Goal: Task Accomplishment & Management: Complete application form

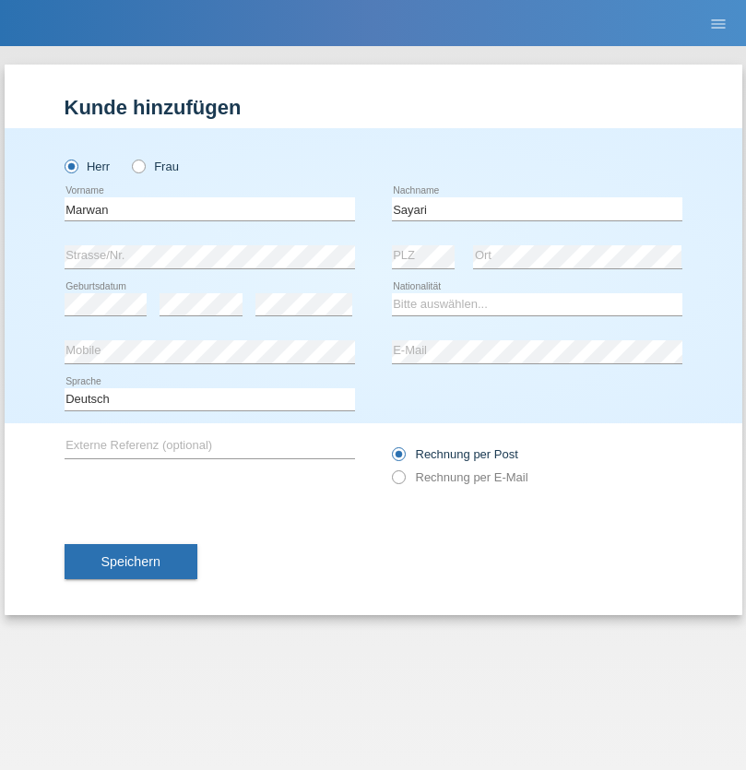
type input "Sayari"
select select "CH"
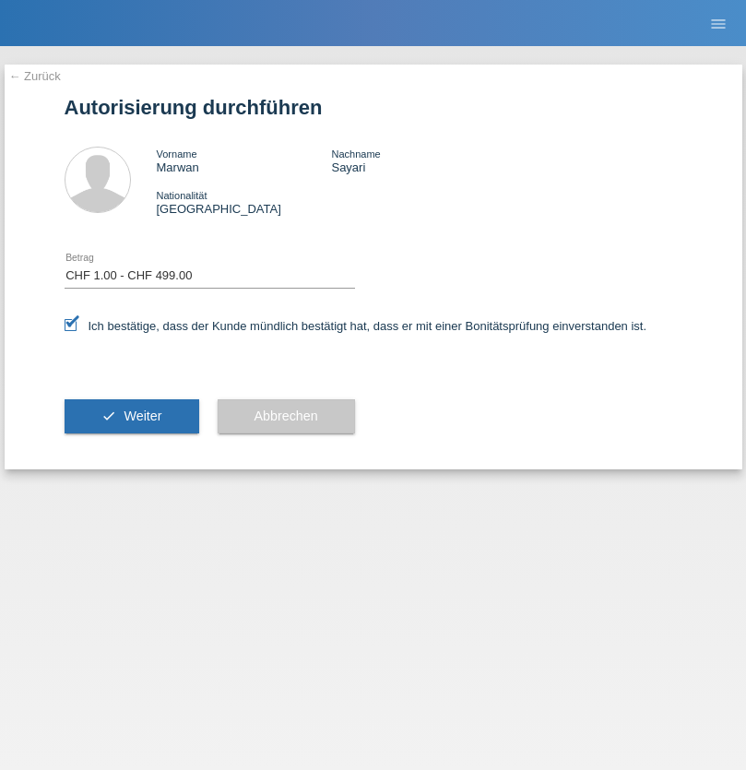
select select "1"
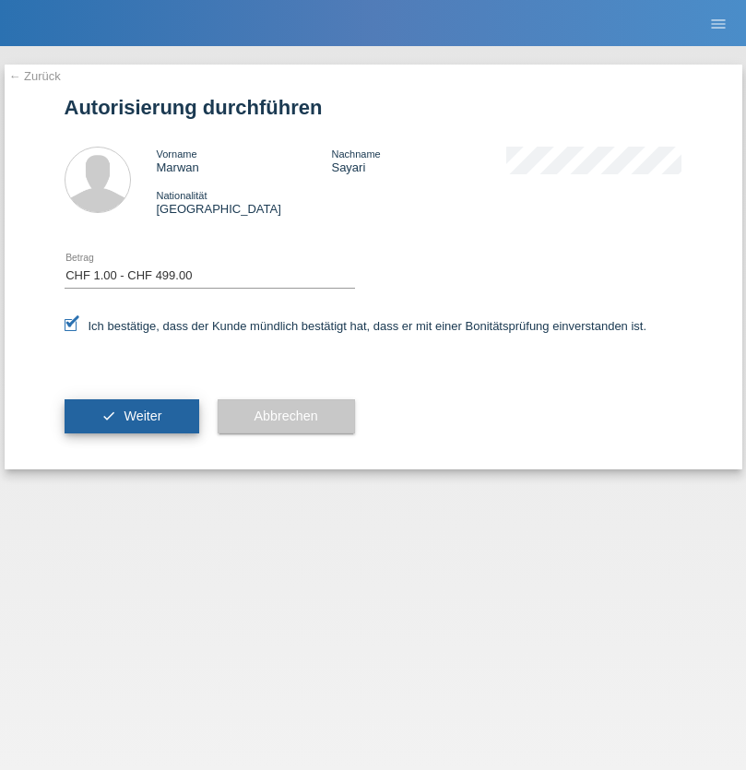
click at [131, 416] on span "Weiter" at bounding box center [143, 416] width 38 height 15
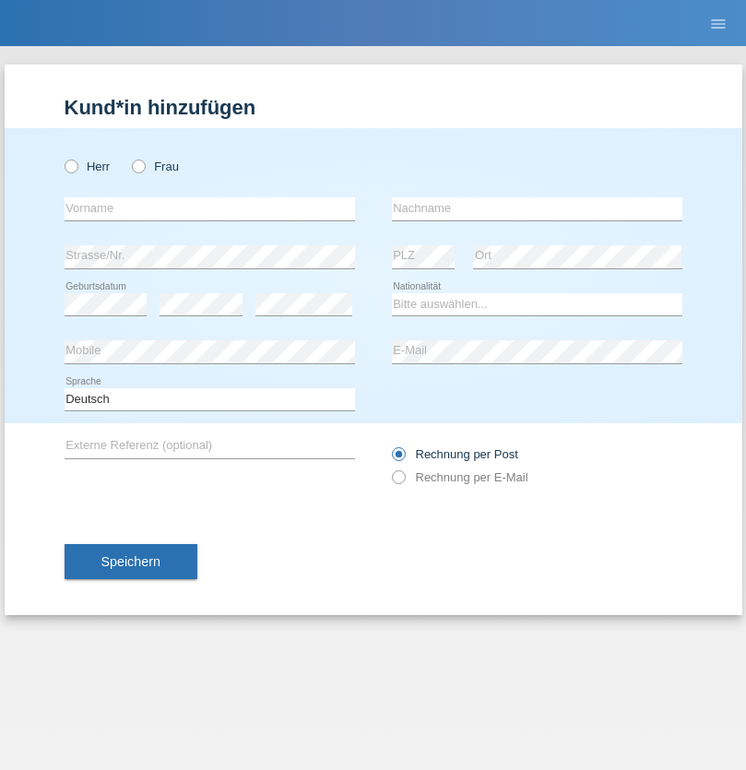
radio input "true"
click at [209, 208] on input "text" at bounding box center [210, 208] width 291 height 23
type input "Varga"
click at [537, 208] on input "text" at bounding box center [537, 208] width 291 height 23
type input "Florin"
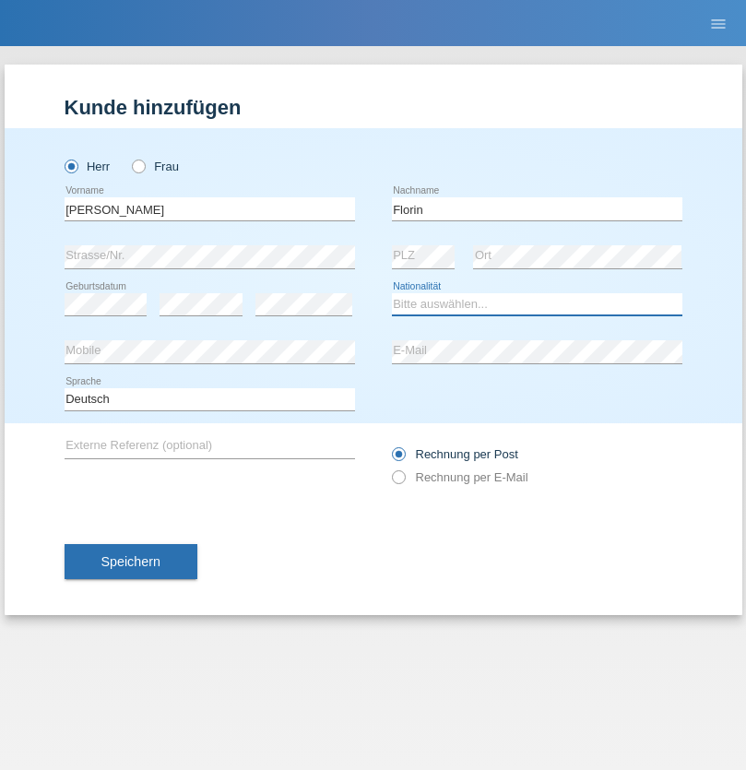
select select "RO"
select select "C"
select select "29"
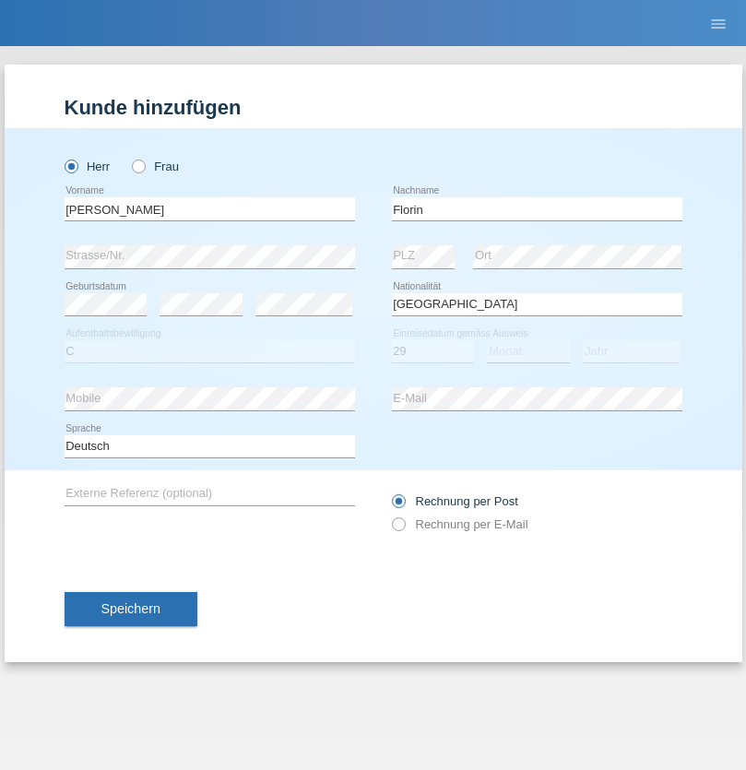
select select "02"
select select "2021"
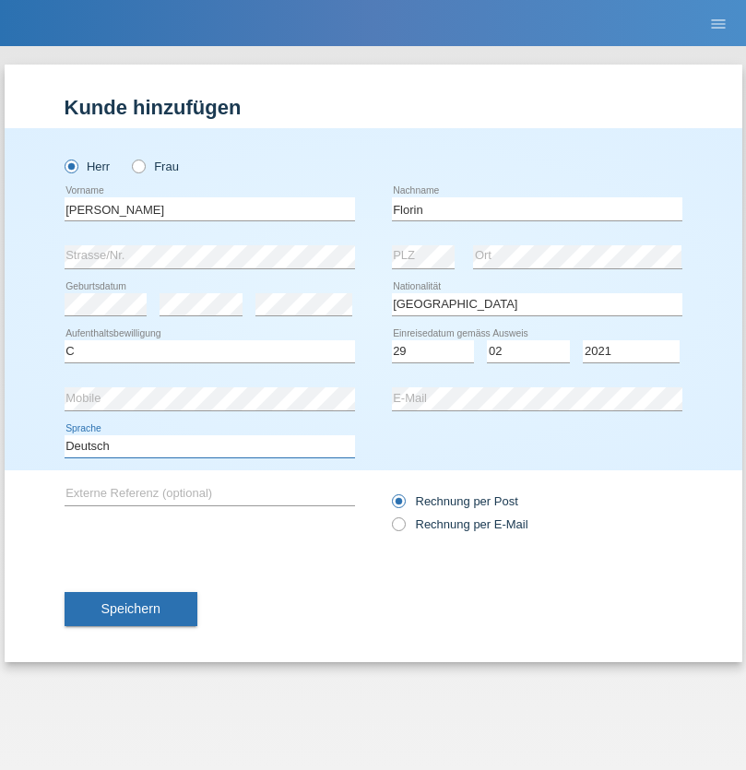
select select "en"
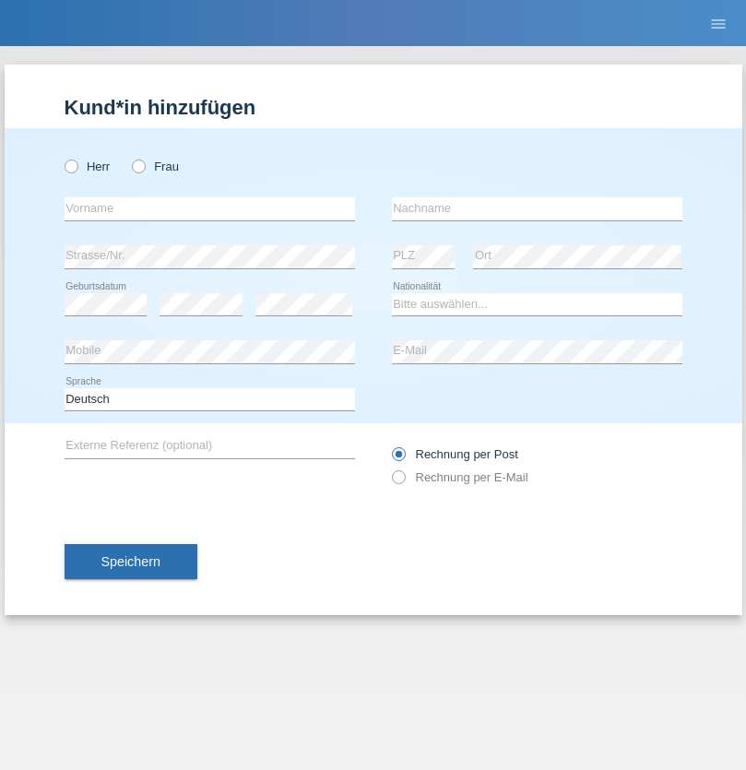
radio input "true"
click at [209, 208] on input "text" at bounding box center [210, 208] width 291 height 23
type input "Ruth"
click at [537, 208] on input "text" at bounding box center [537, 208] width 291 height 23
type input "Krebs"
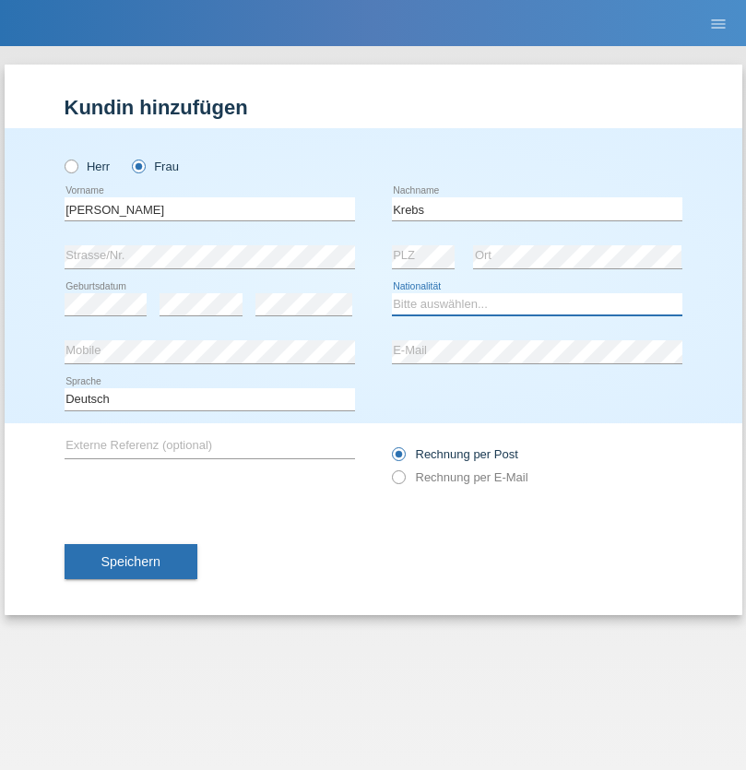
select select "CH"
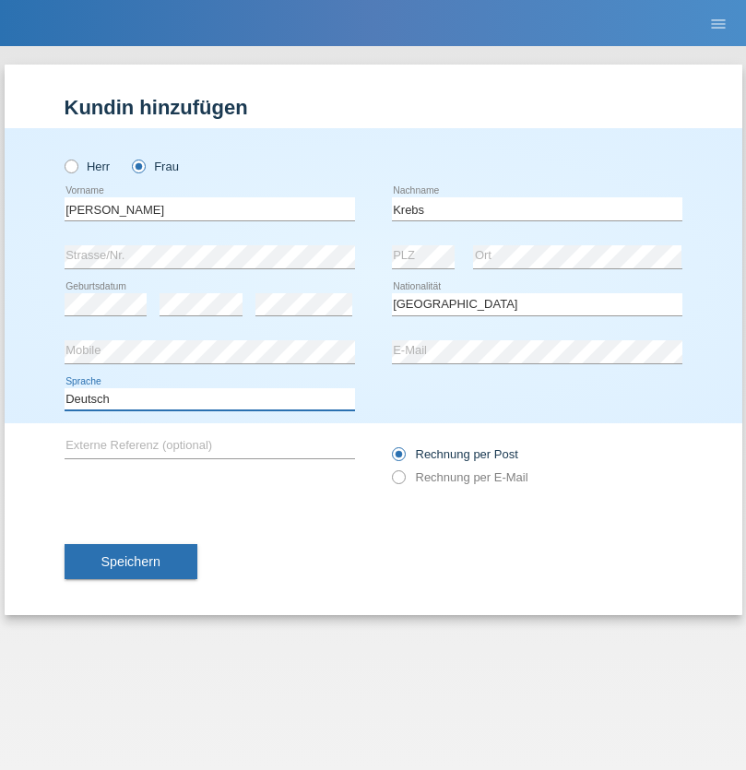
select select "en"
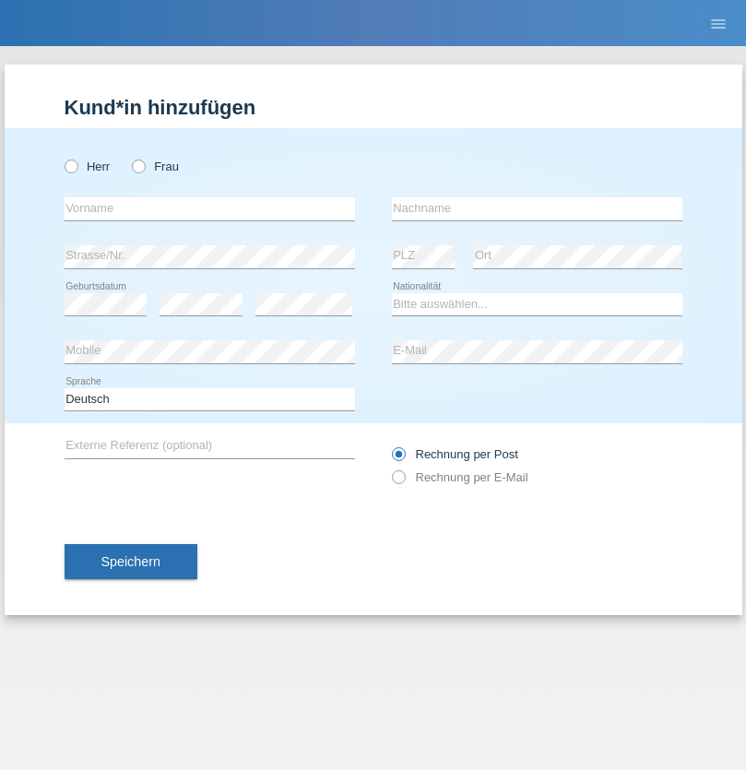
radio input "true"
click at [209, 208] on input "text" at bounding box center [210, 208] width 291 height 23
type input "Qovanaj"
click at [537, 208] on input "text" at bounding box center [537, 208] width 291 height 23
type input "Shaban"
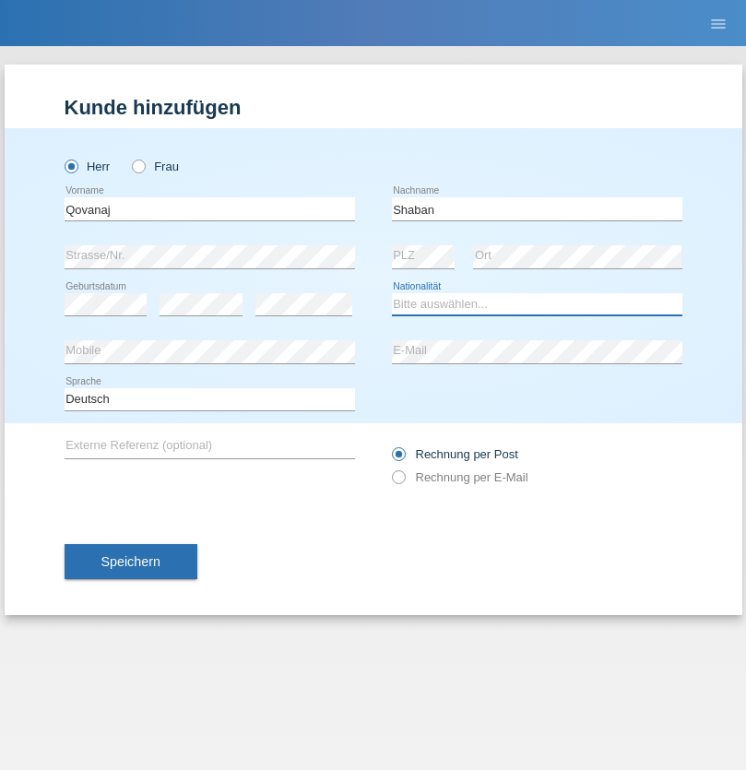
select select "CH"
radio input "true"
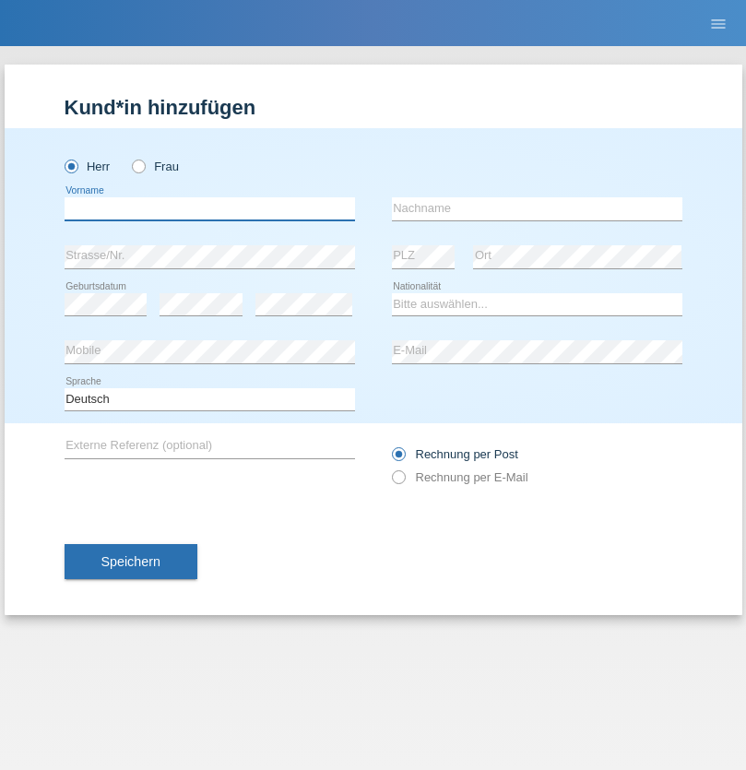
click at [209, 208] on input "text" at bounding box center [210, 208] width 291 height 23
type input "Giuseppe"
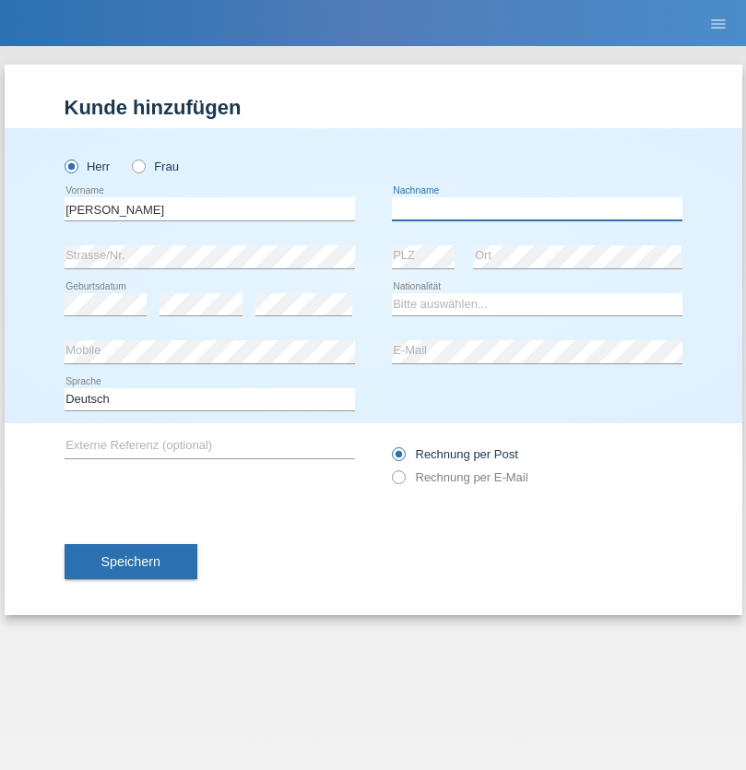
click at [537, 208] on input "text" at bounding box center [537, 208] width 291 height 23
type input "Gallotta"
select select "IT"
select select "C"
select select "23"
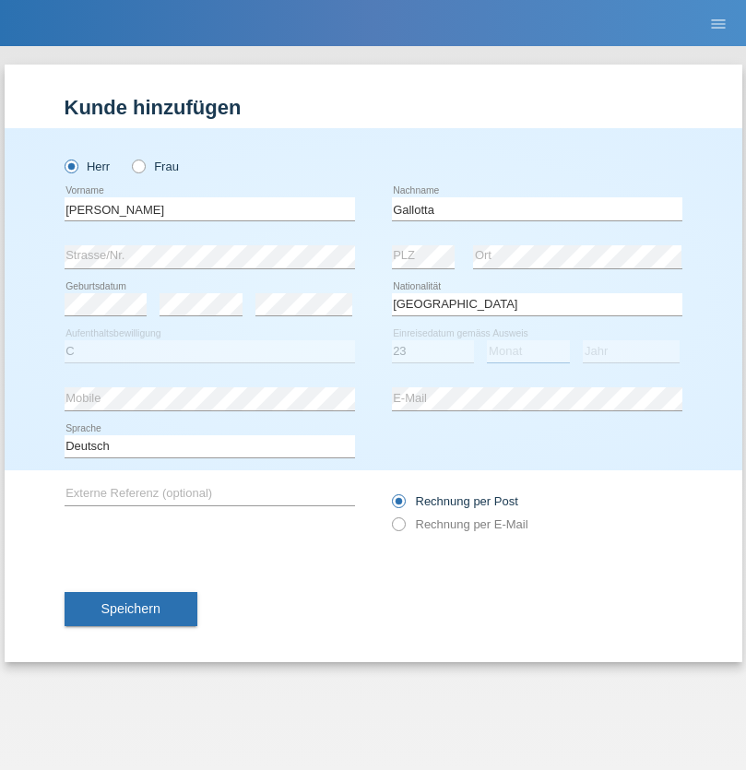
select select "05"
select select "1998"
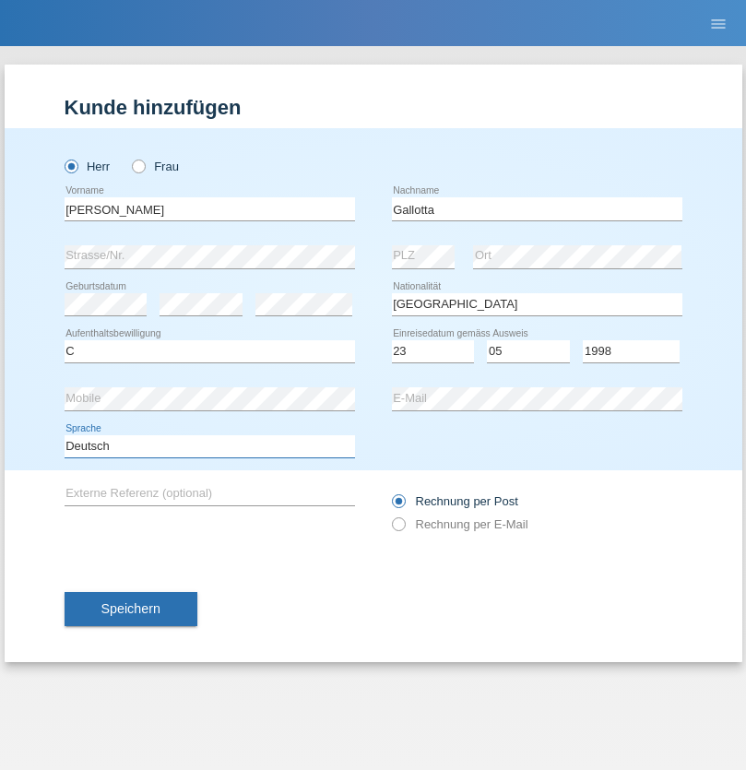
select select "en"
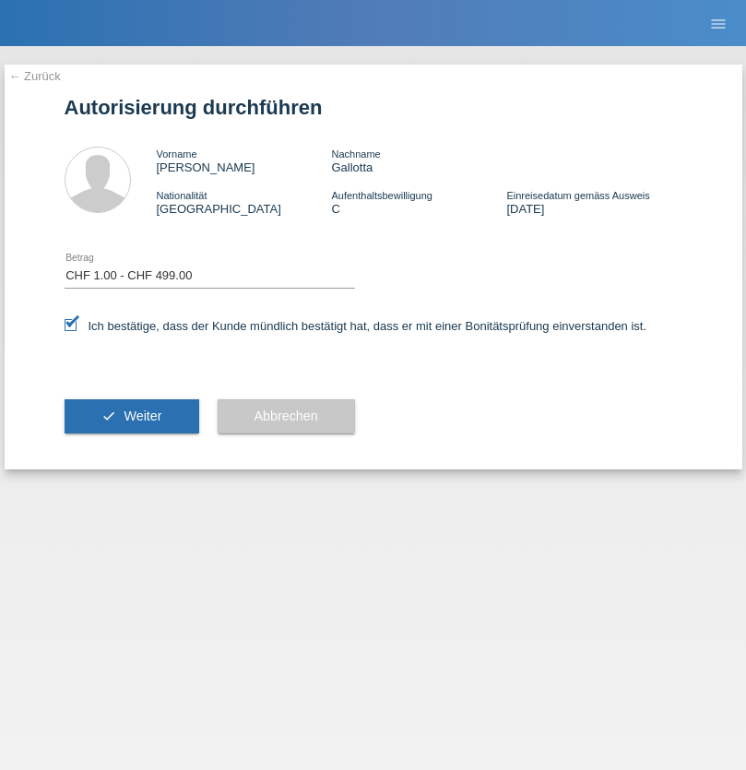
select select "1"
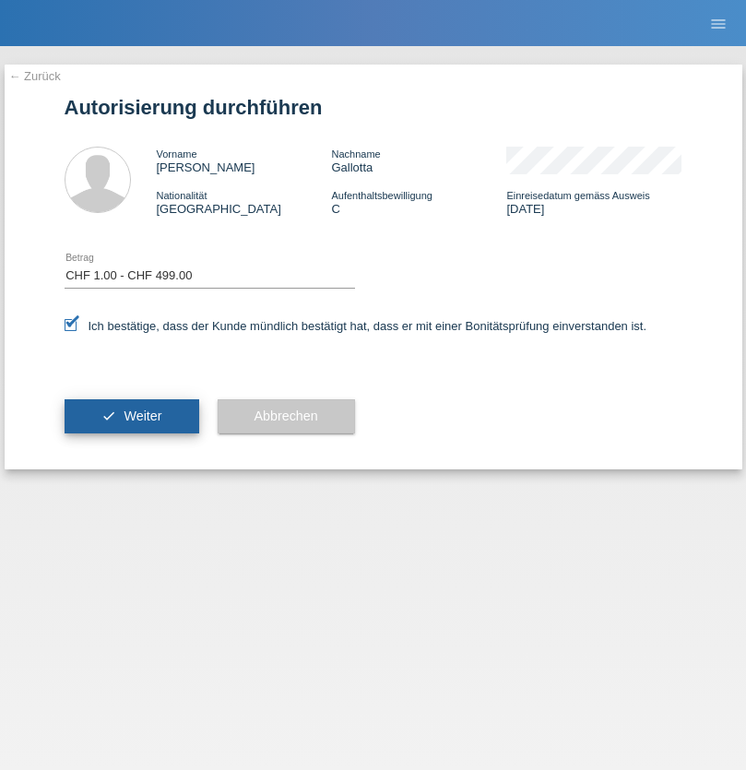
click at [131, 416] on span "Weiter" at bounding box center [143, 416] width 38 height 15
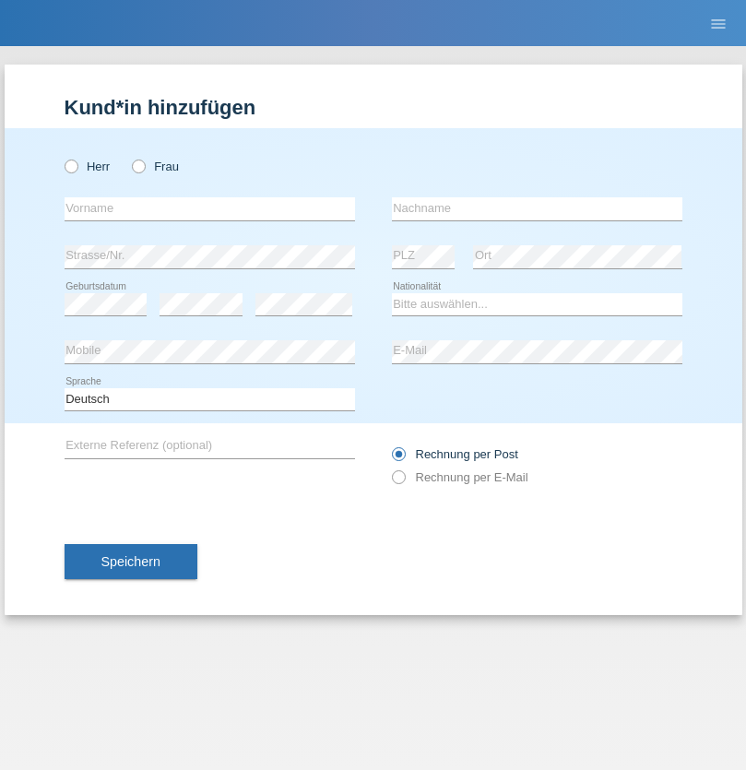
radio input "true"
click at [209, 208] on input "text" at bounding box center [210, 208] width 291 height 23
type input "Ádám"
click at [537, 208] on input "text" at bounding box center [537, 208] width 291 height 23
type input "Orsós"
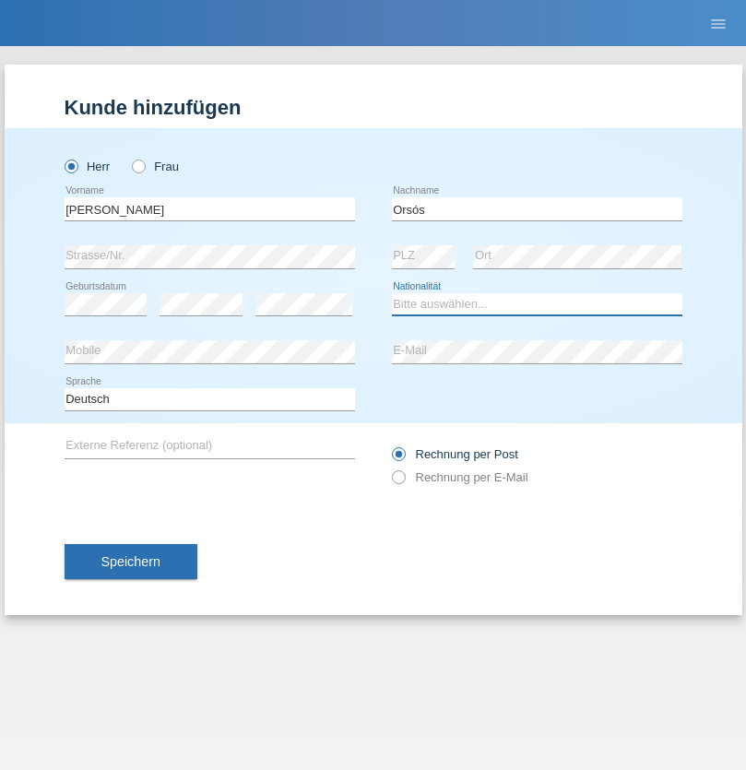
select select "HU"
select select "C"
select select "30"
select select "10"
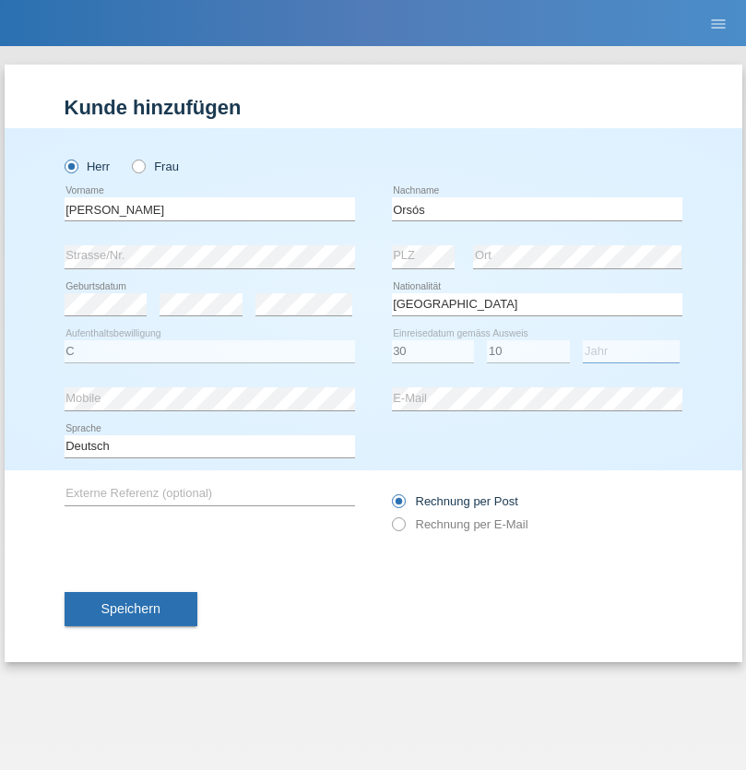
select select "2021"
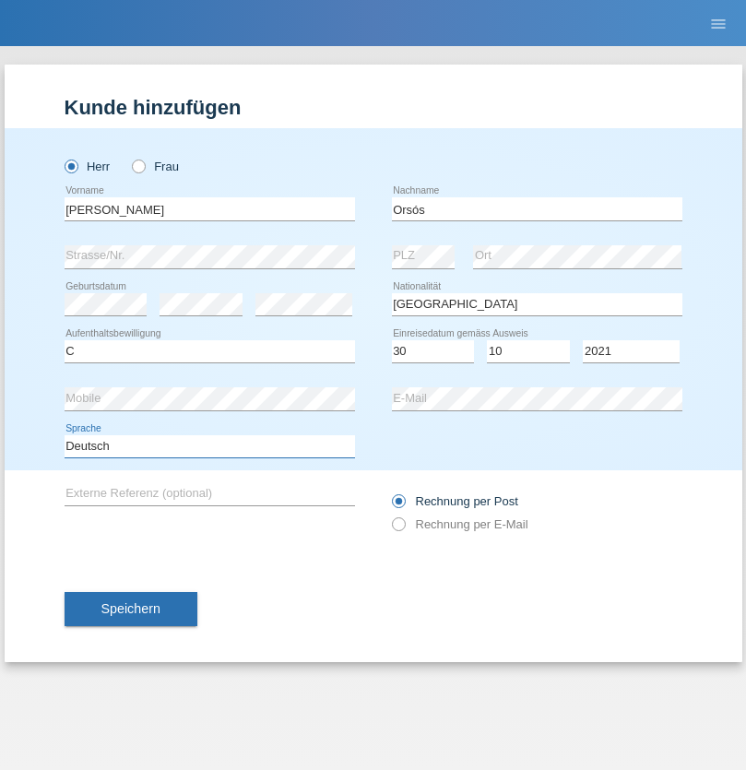
select select "en"
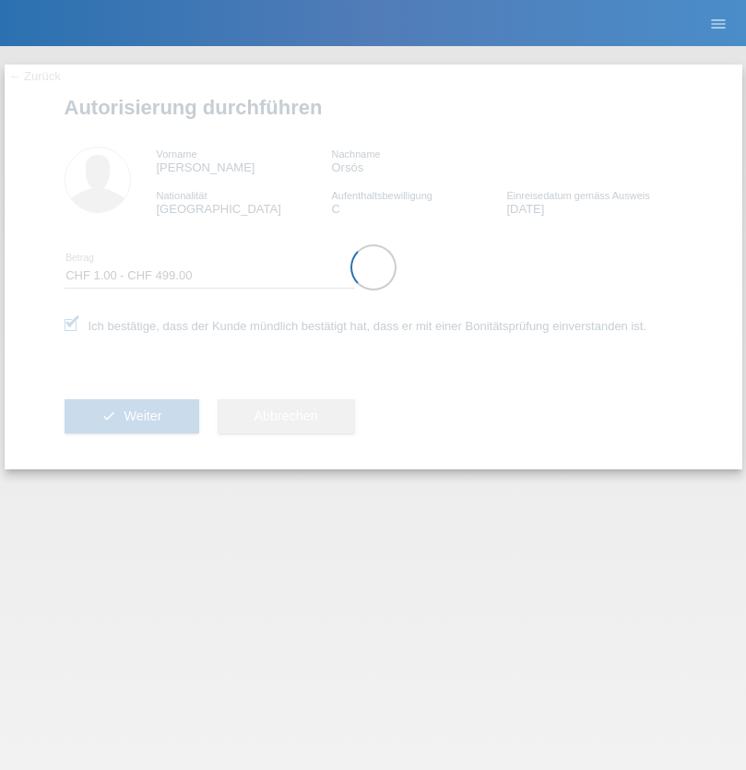
select select "1"
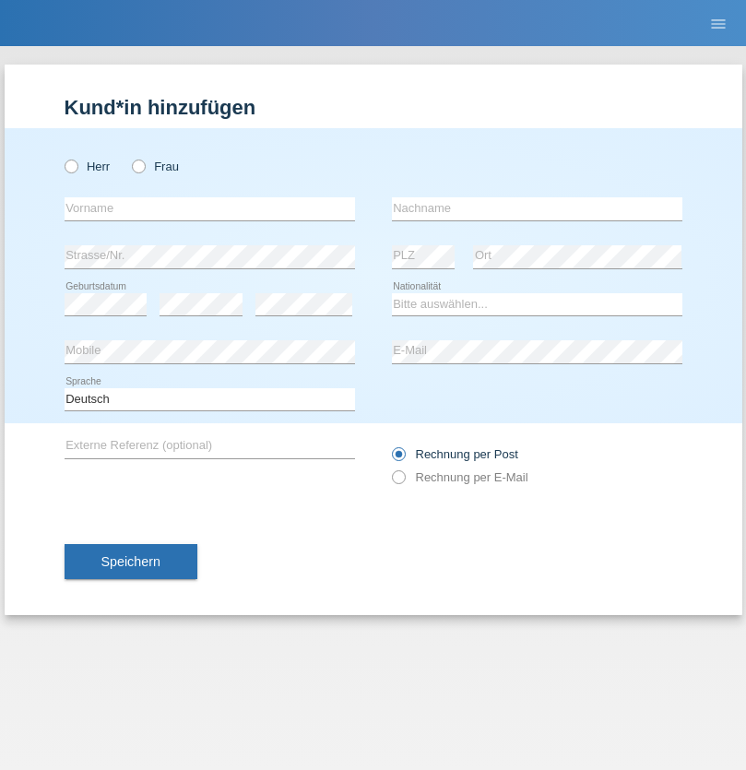
radio input "true"
click at [209, 208] on input "text" at bounding box center [210, 208] width 291 height 23
type input "[PERSON_NAME]"
click at [537, 208] on input "text" at bounding box center [537, 208] width 291 height 23
type input "Weinlein"
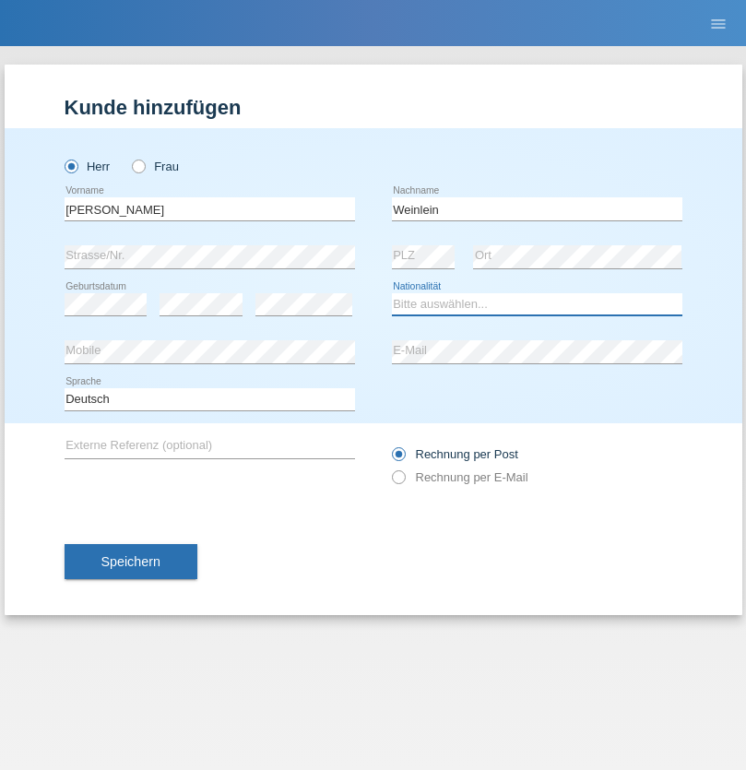
select select "CH"
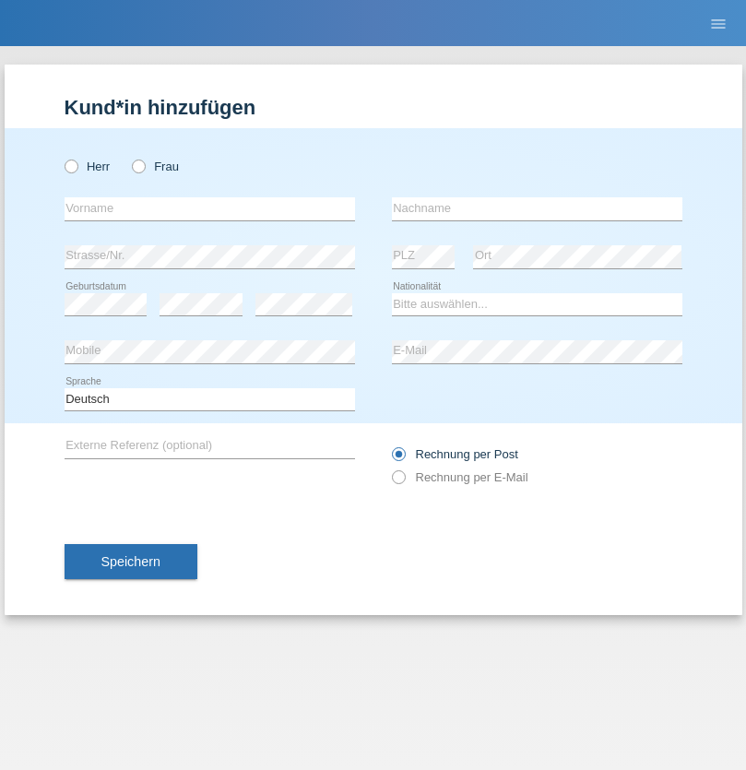
radio input "true"
click at [209, 208] on input "text" at bounding box center [210, 208] width 291 height 23
type input "Jashari lmeri"
click at [537, 208] on input "text" at bounding box center [537, 208] width 291 height 23
type input "Rabije"
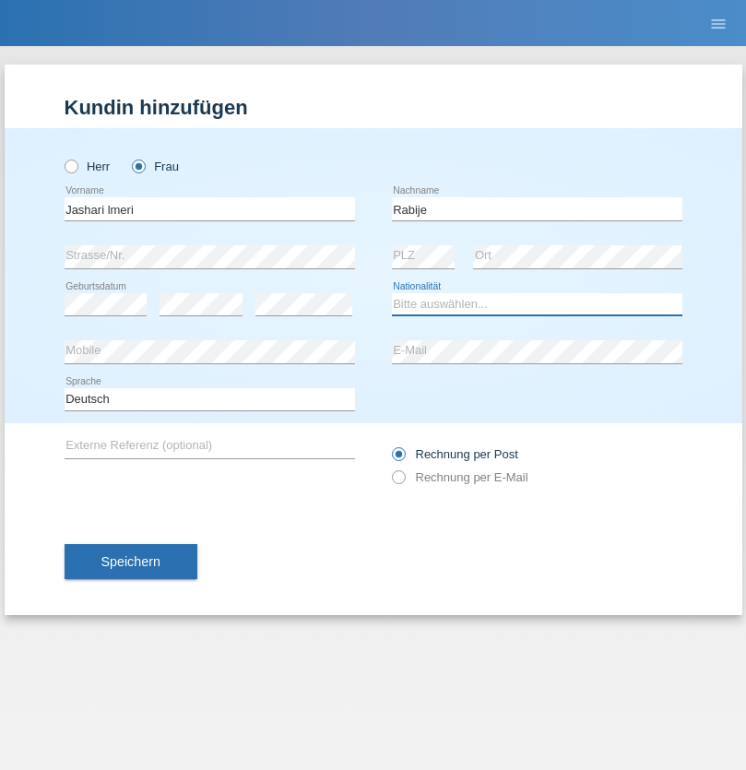
select select "CH"
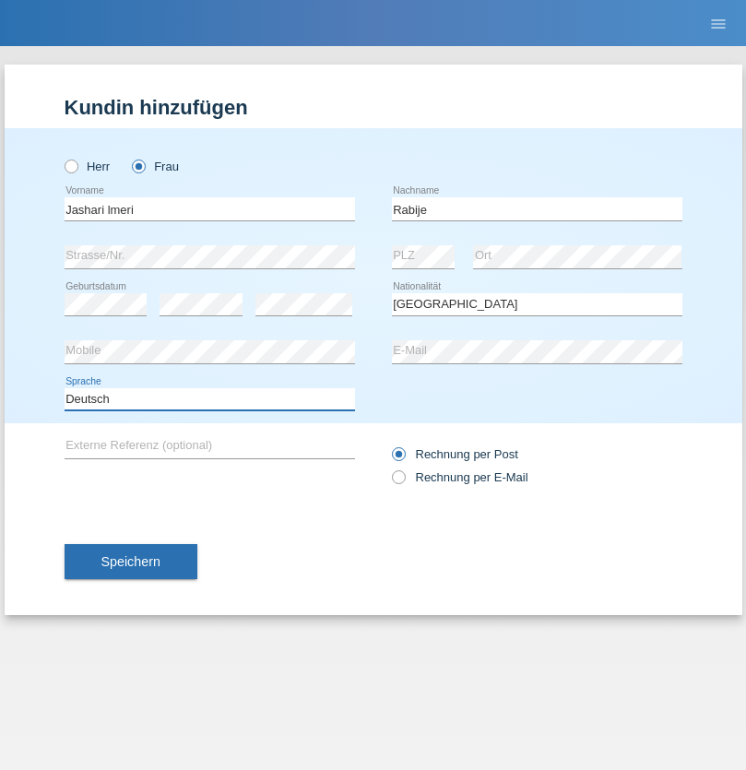
select select "en"
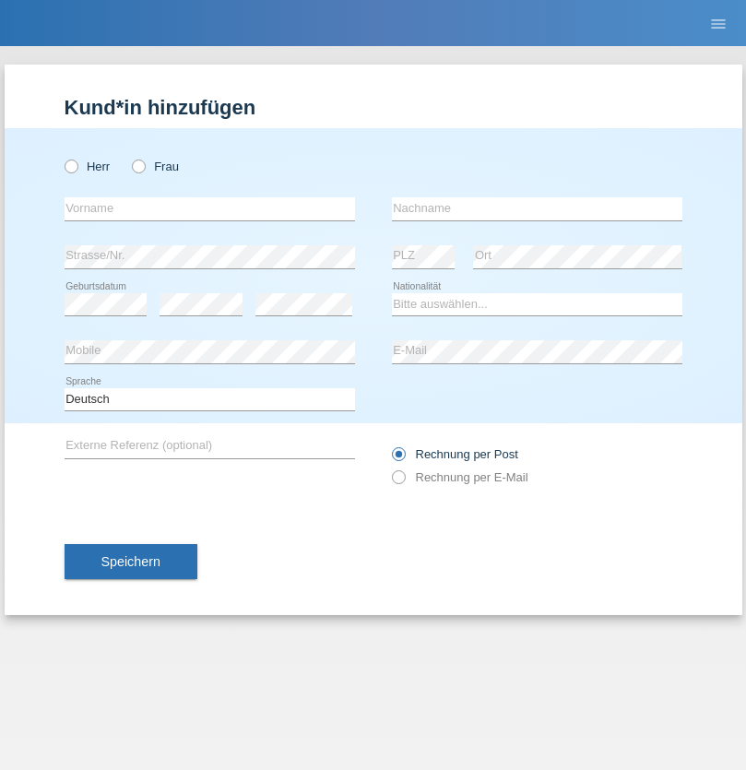
radio input "true"
click at [209, 208] on input "text" at bounding box center [210, 208] width 291 height 23
type input "firat"
click at [537, 208] on input "text" at bounding box center [537, 208] width 291 height 23
type input "kara"
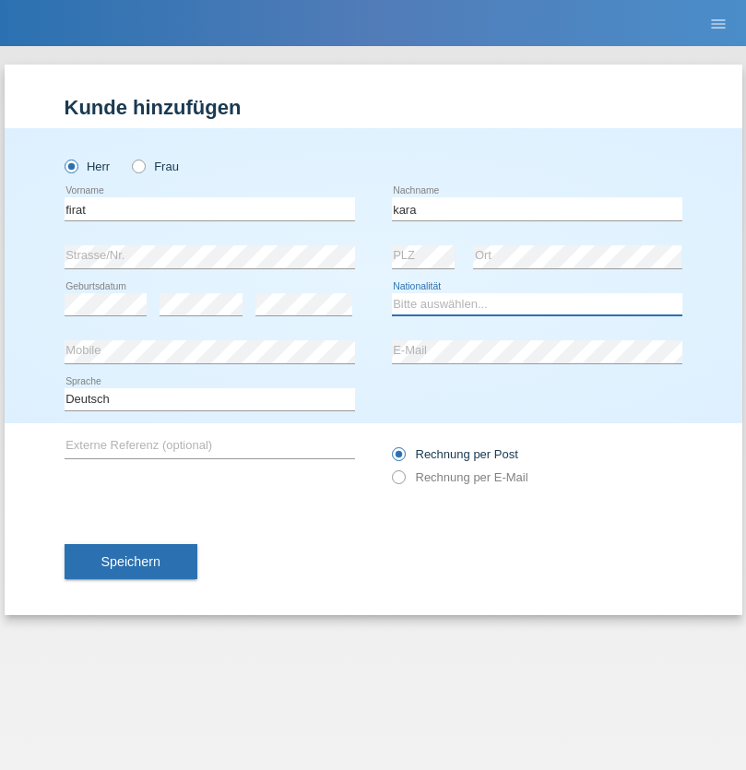
select select "CH"
radio input "true"
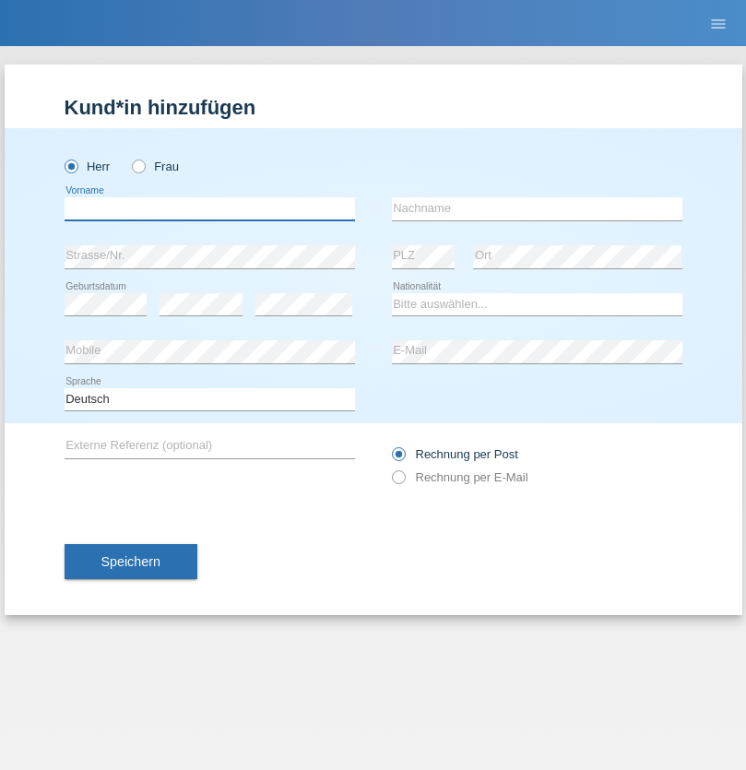
click at [209, 208] on input "text" at bounding box center [210, 208] width 291 height 23
type input "Gigov"
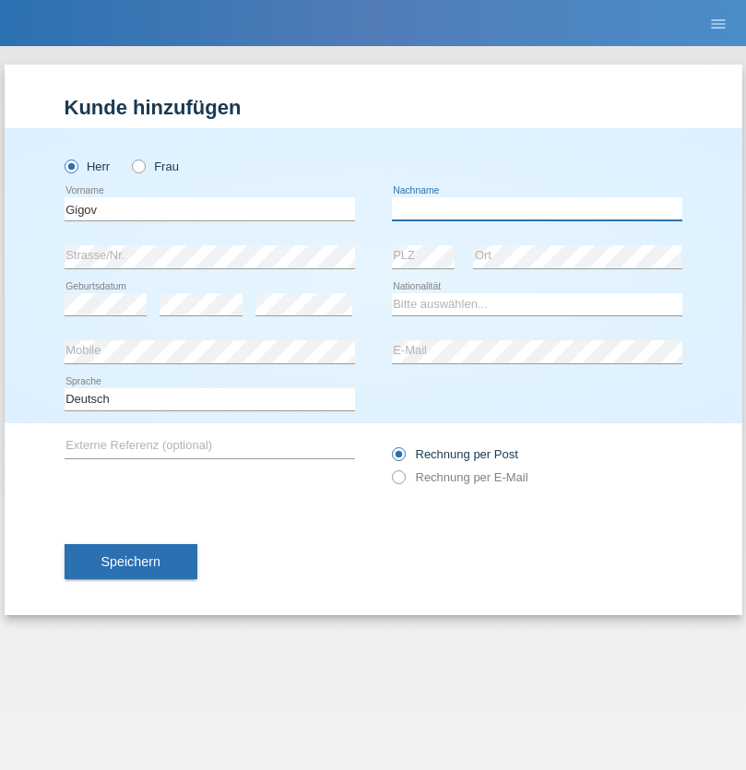
click at [537, 208] on input "text" at bounding box center [537, 208] width 291 height 23
type input "Zhan"
select select "BG"
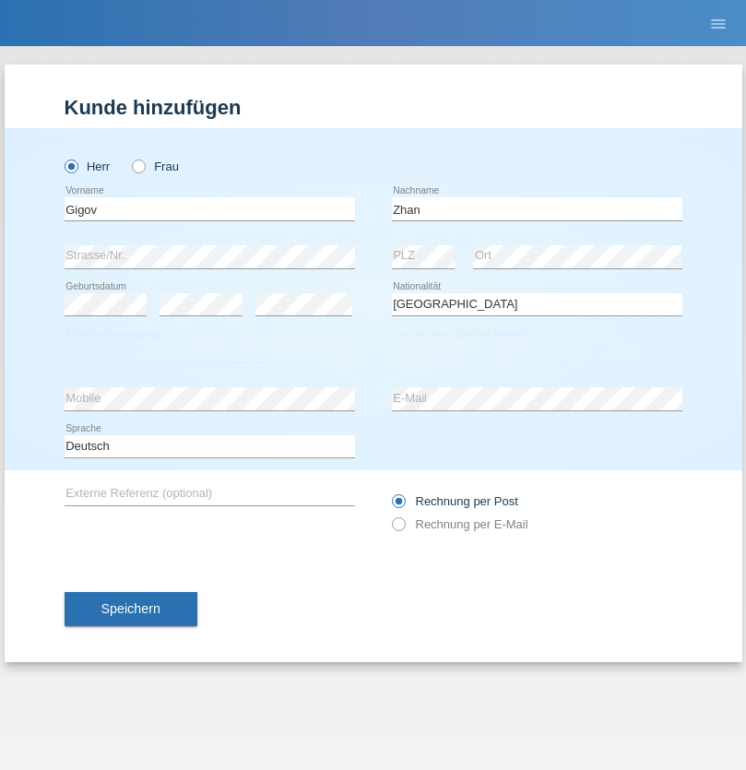
select select "C"
select select "23"
select select "10"
select select "2021"
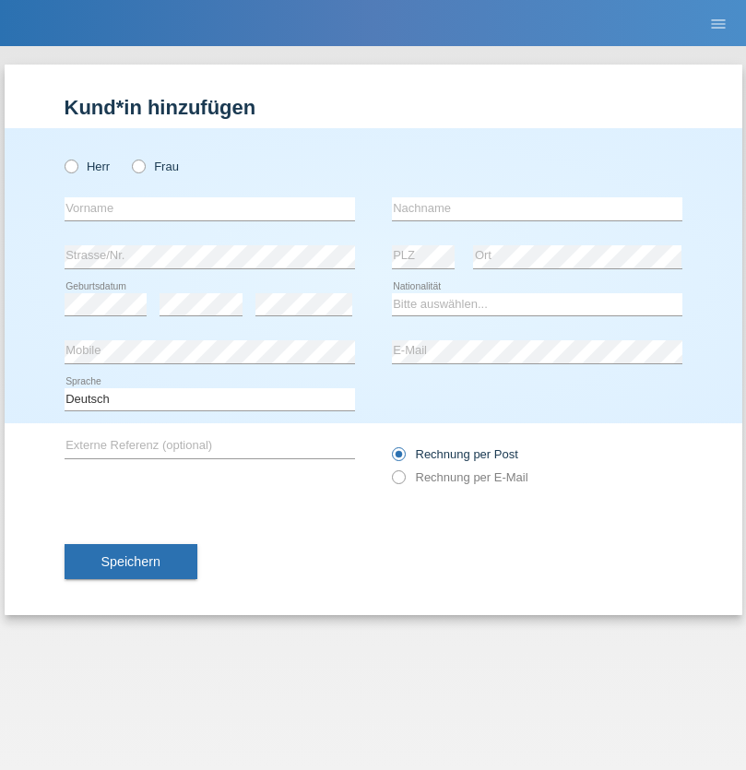
radio input "true"
click at [209, 208] on input "text" at bounding box center [210, 208] width 291 height 23
type input "Amand"
click at [537, 208] on input "text" at bounding box center [537, 208] width 291 height 23
type input "Pires"
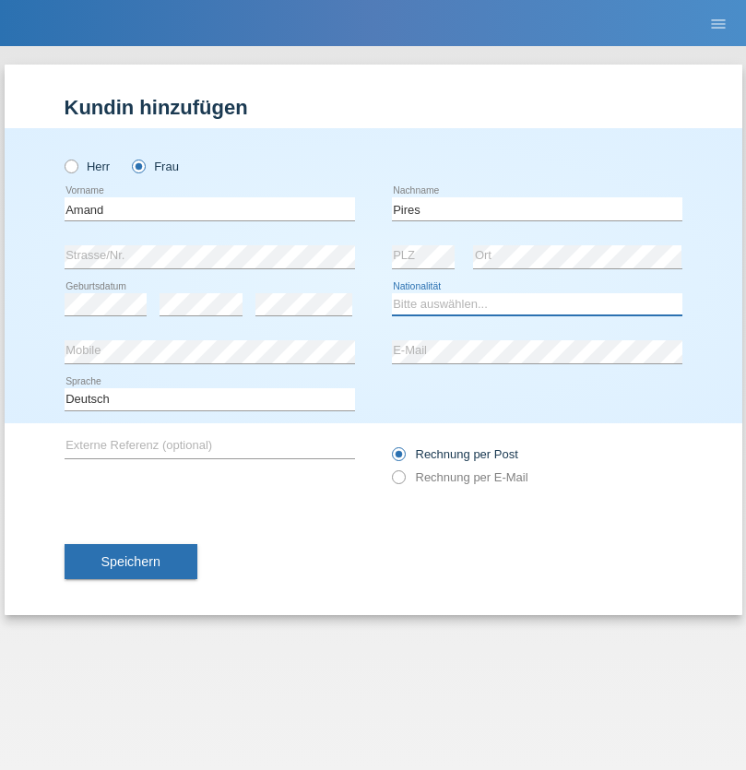
select select "CH"
radio input "true"
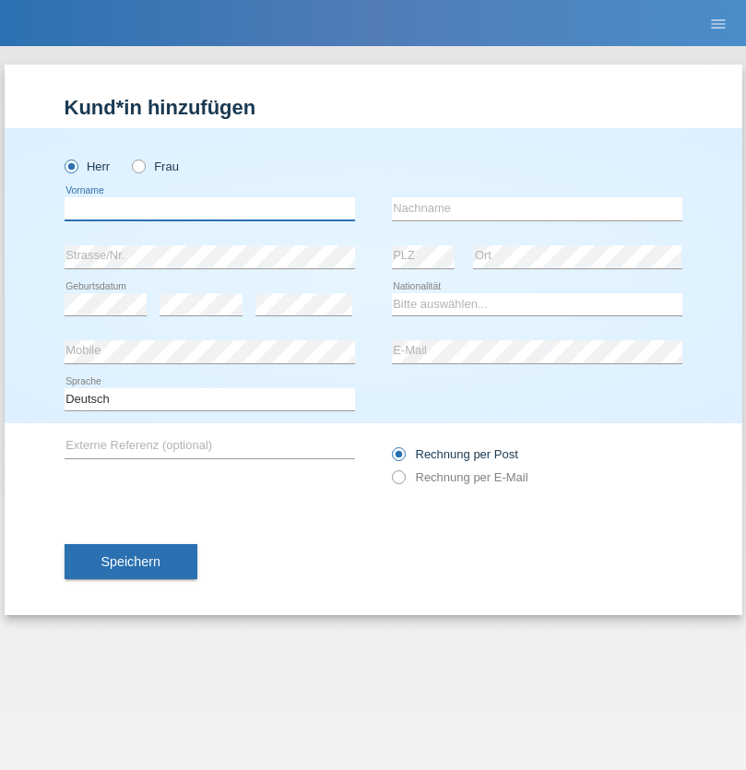
click at [209, 208] on input "text" at bounding box center [210, 208] width 291 height 23
type input "[PERSON_NAME]"
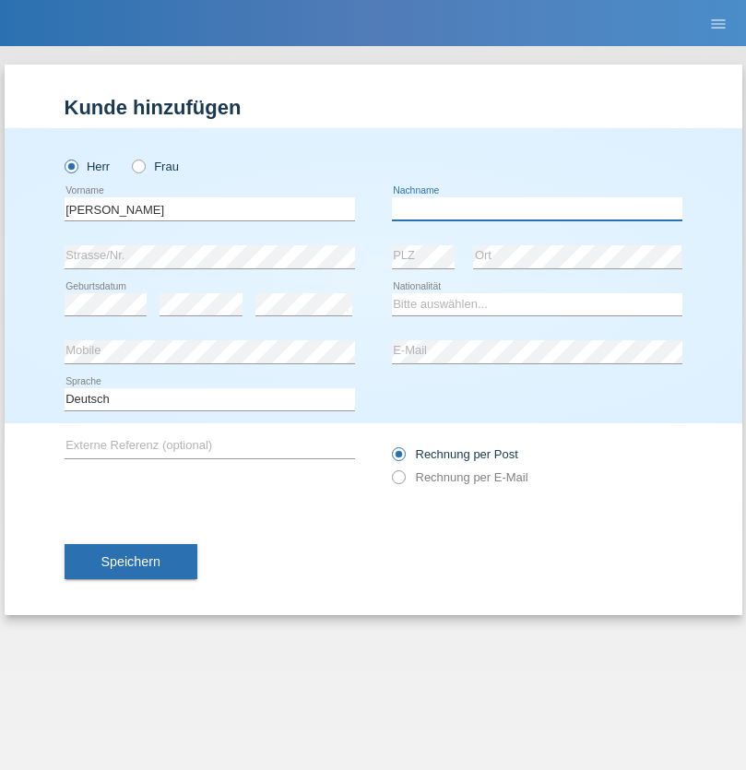
click at [537, 208] on input "text" at bounding box center [537, 208] width 291 height 23
type input "Saidi"
select select "CH"
radio input "true"
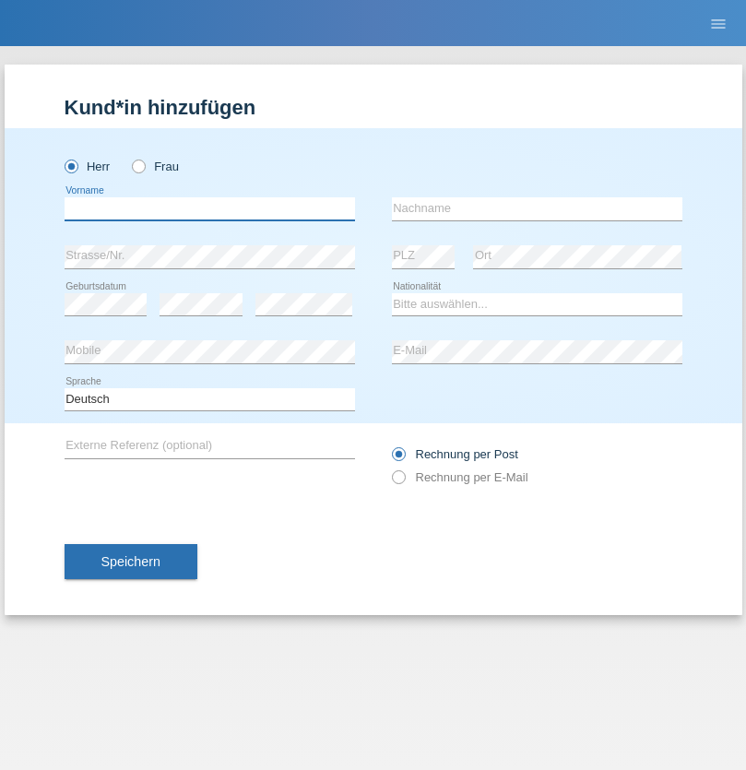
click at [209, 208] on input "text" at bounding box center [210, 208] width 291 height 23
type input "Matusa"
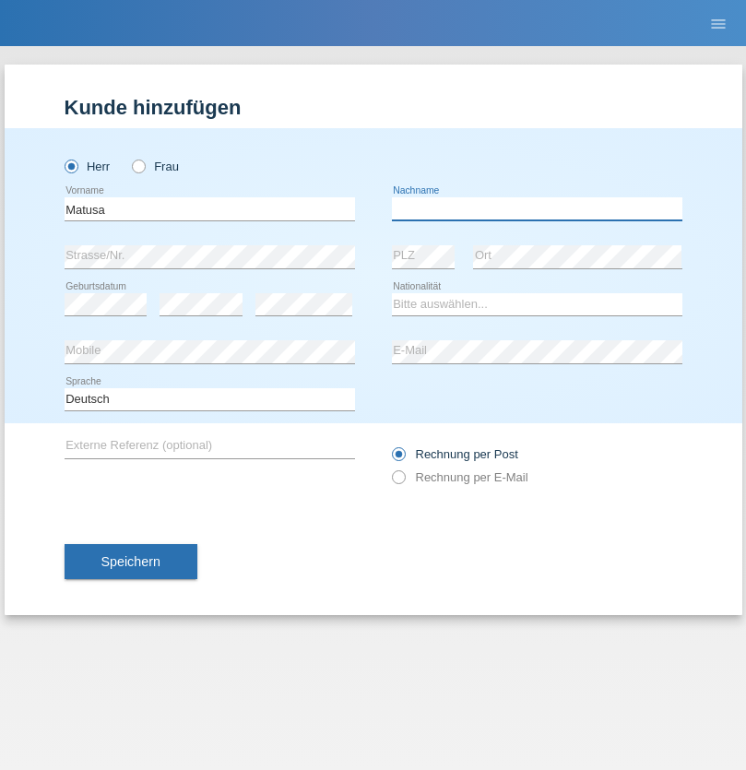
click at [537, 208] on input "text" at bounding box center [537, 208] width 291 height 23
type input "Marian valentin"
select select "OM"
select select "C"
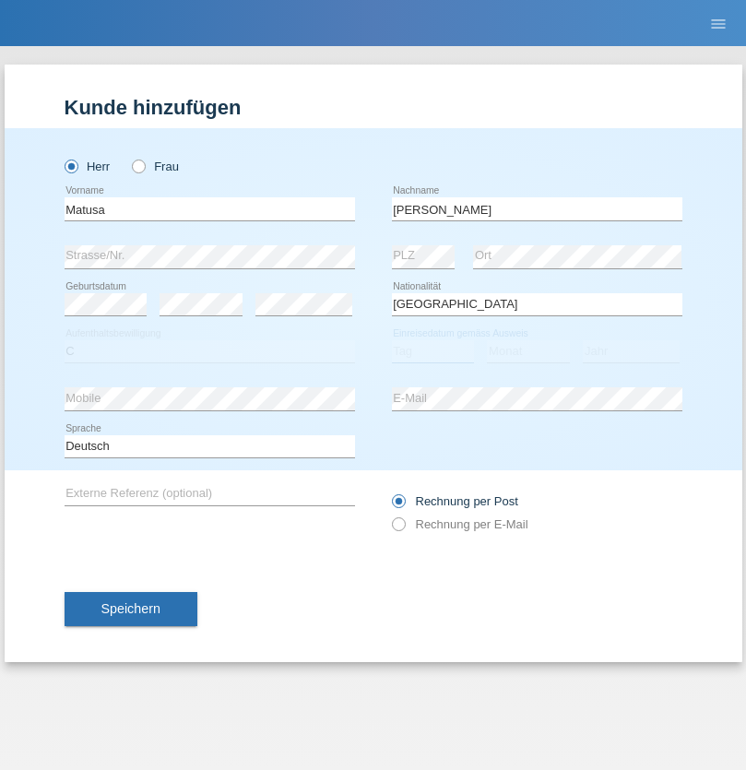
select select "01"
select select "06"
select select "2016"
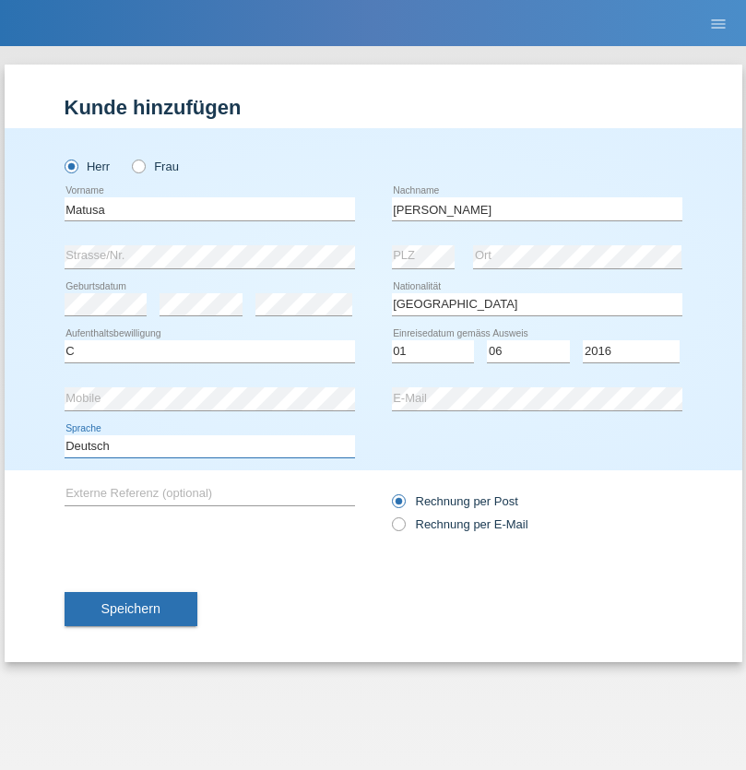
select select "en"
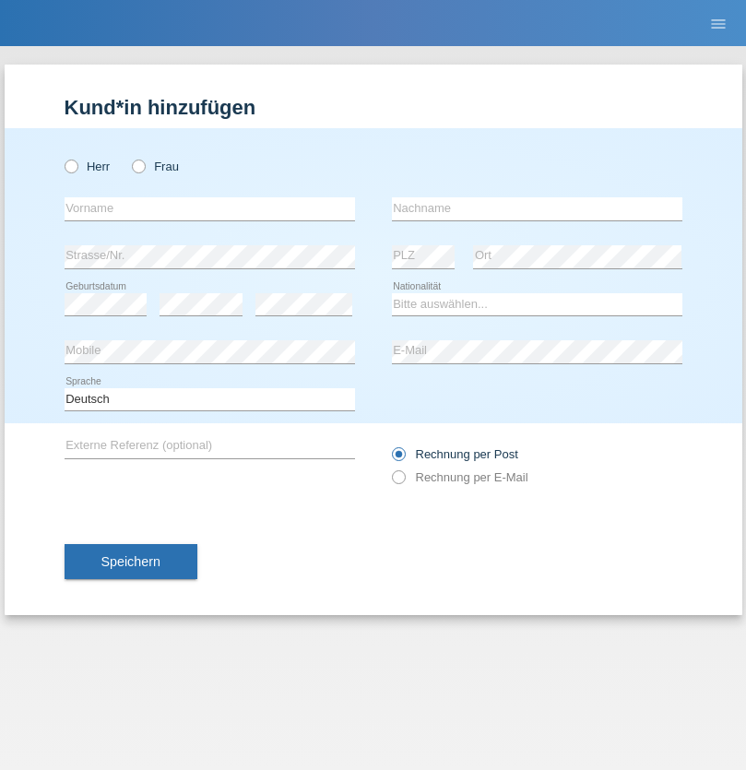
radio input "true"
click at [209, 208] on input "text" at bounding box center [210, 208] width 291 height 23
type input "[PERSON_NAME]"
click at [537, 208] on input "text" at bounding box center [537, 208] width 291 height 23
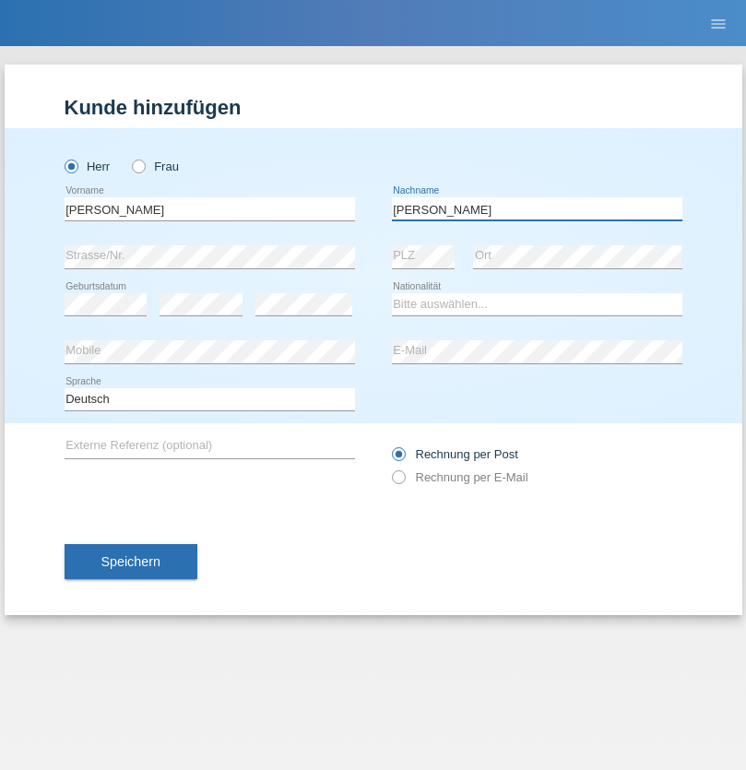
type input "[PERSON_NAME]"
select select "PT"
select select "C"
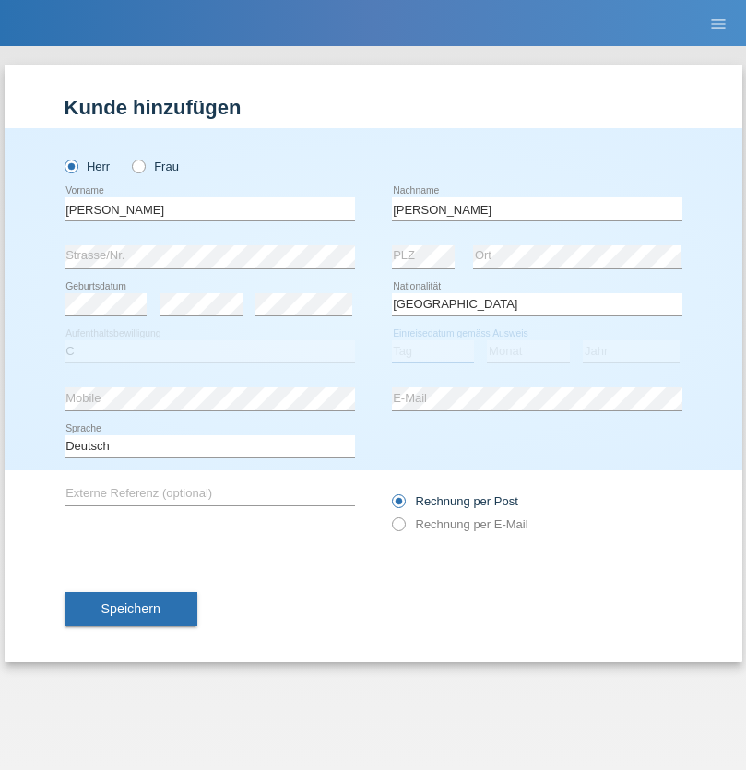
select select "23"
select select "08"
select select "2021"
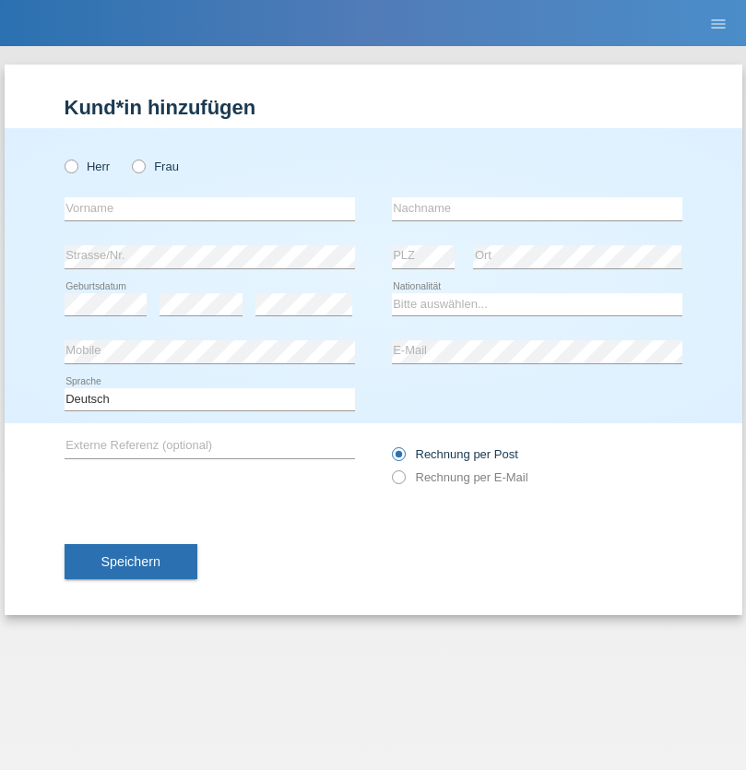
radio input "true"
click at [209, 208] on input "text" at bounding box center [210, 208] width 291 height 23
type input "Luca"
click at [537, 208] on input "text" at bounding box center [537, 208] width 291 height 23
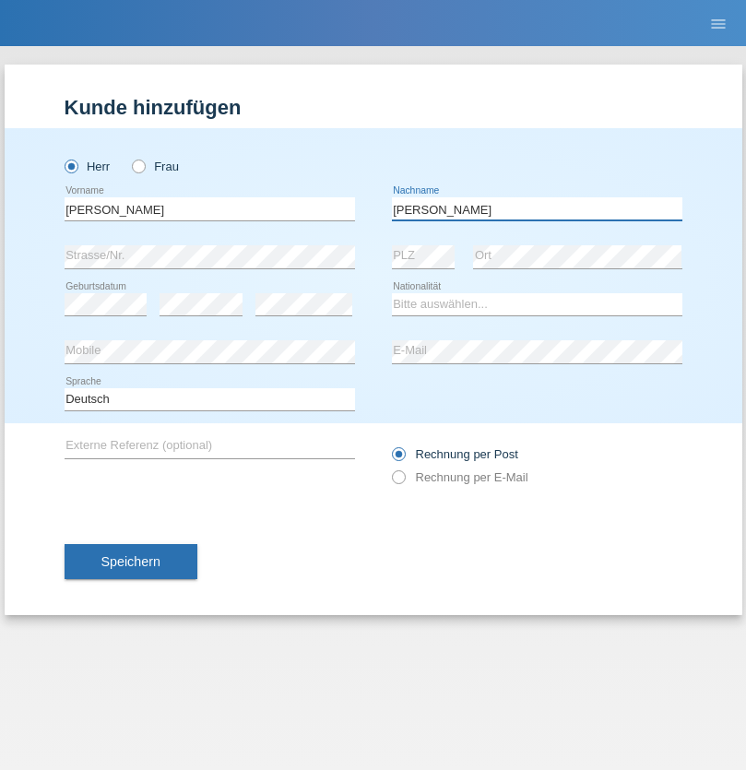
type input "Meier"
select select "CH"
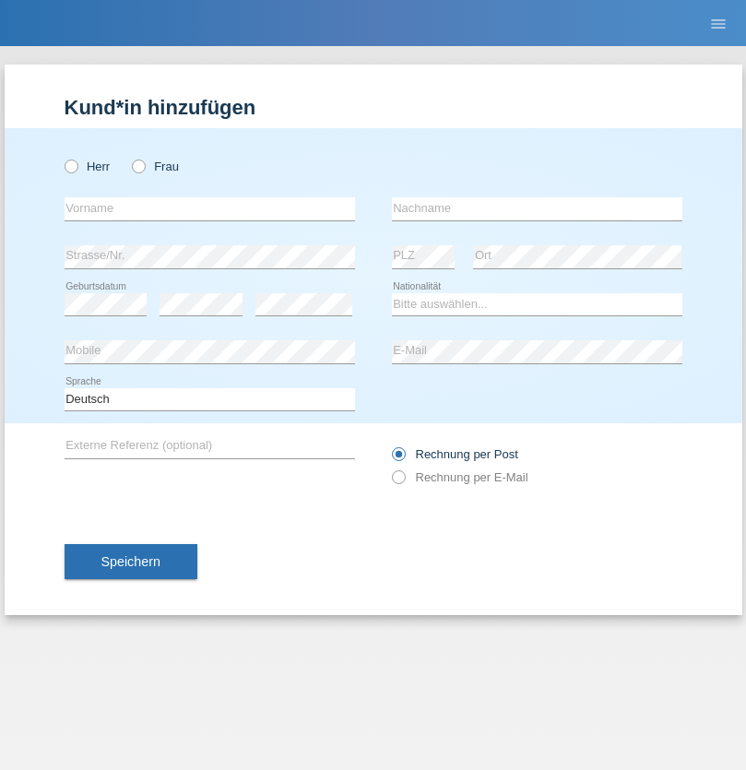
radio input "true"
click at [209, 208] on input "text" at bounding box center [210, 208] width 291 height 23
type input "Szilvia"
click at [537, 208] on input "text" at bounding box center [537, 208] width 291 height 23
type input "Olakh"
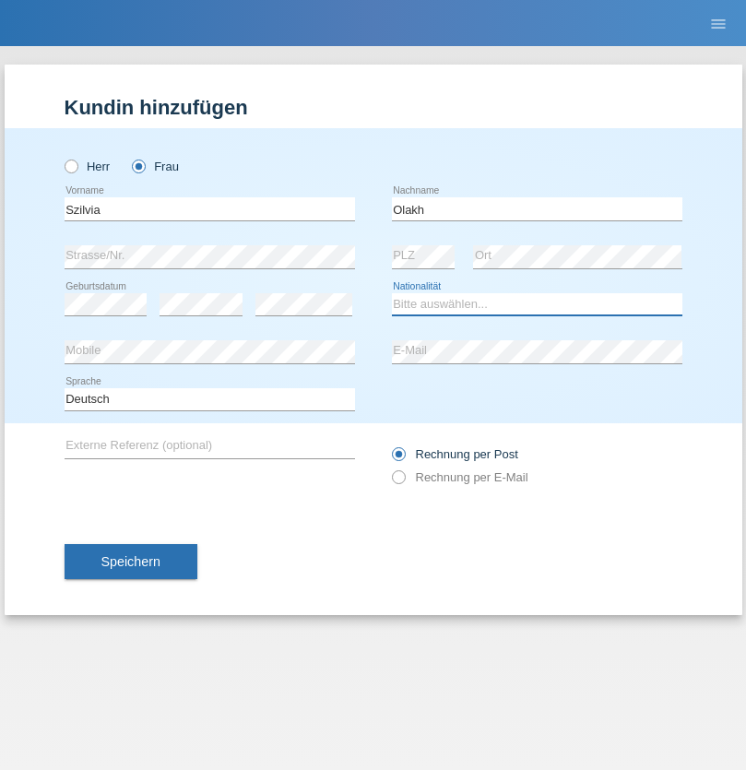
select select "UA"
select select "C"
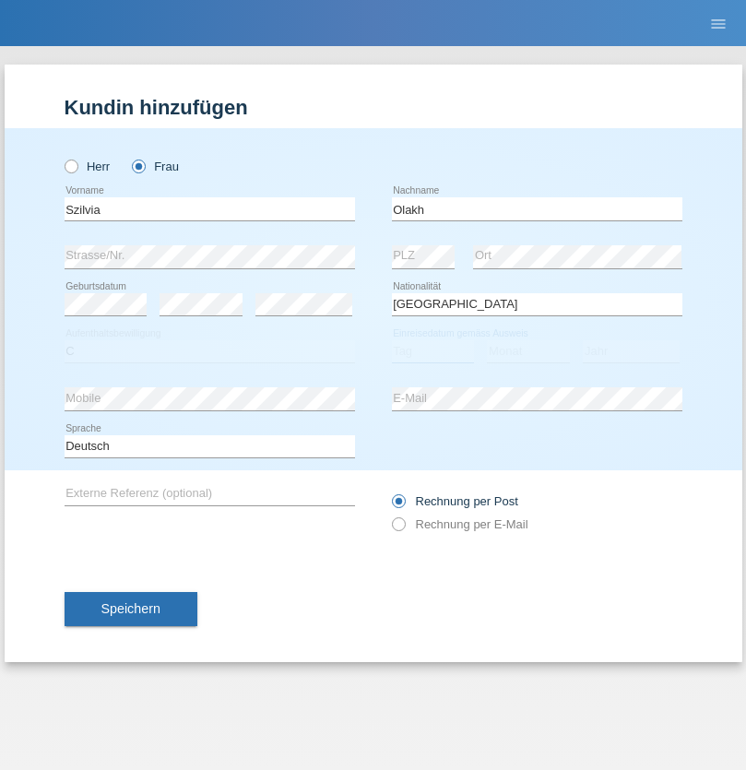
select select "14"
select select "09"
select select "2021"
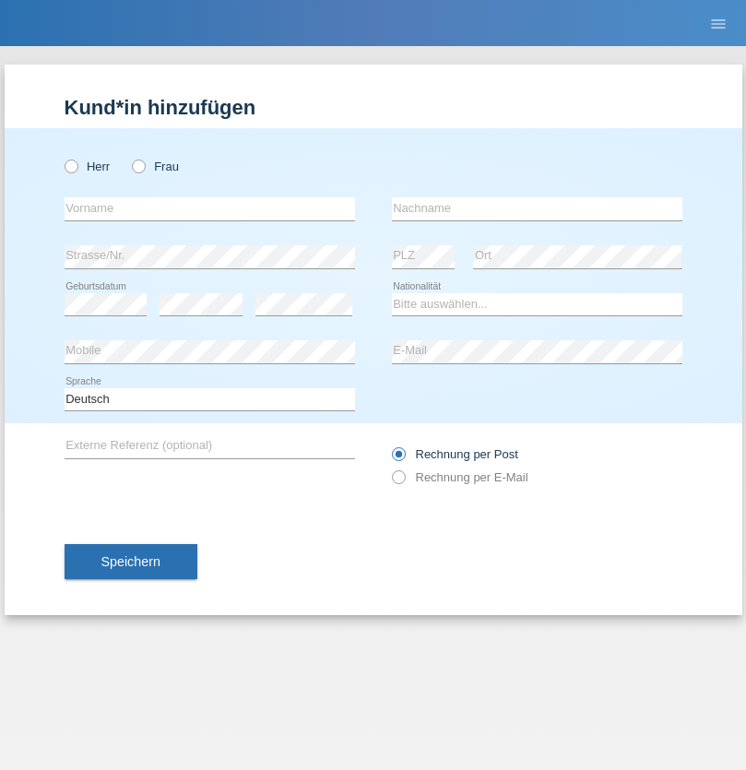
radio input "true"
click at [209, 208] on input "text" at bounding box center [210, 208] width 291 height 23
type input "Asrit"
click at [537, 208] on input "text" at bounding box center [537, 208] width 291 height 23
type input "Kupa"
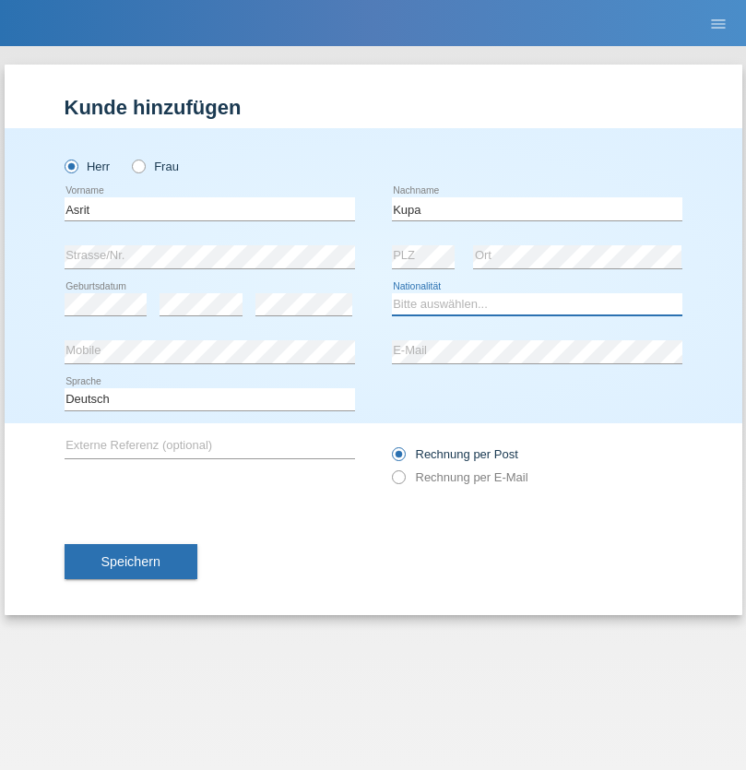
select select "MK"
select select "C"
select select "27"
select select "05"
radio input "true"
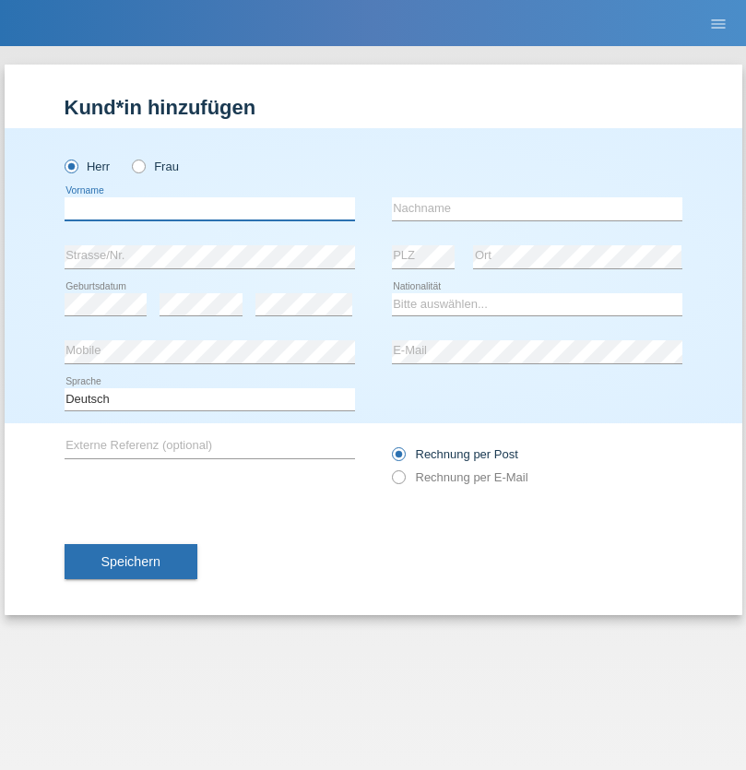
click at [209, 208] on input "text" at bounding box center [210, 208] width 291 height 23
type input "Ibrahim"
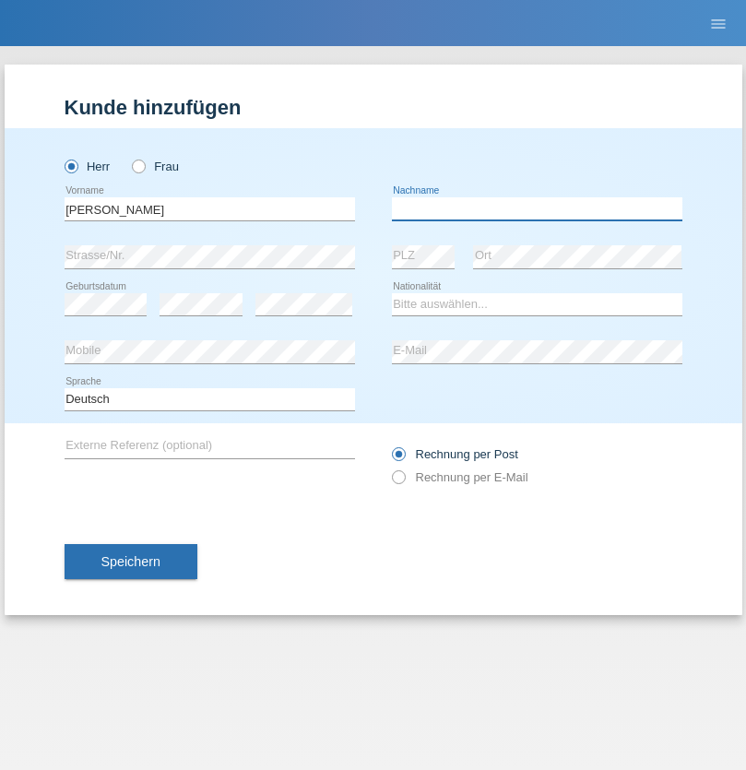
click at [537, 208] on input "text" at bounding box center [537, 208] width 291 height 23
type input "Abbas"
select select "SY"
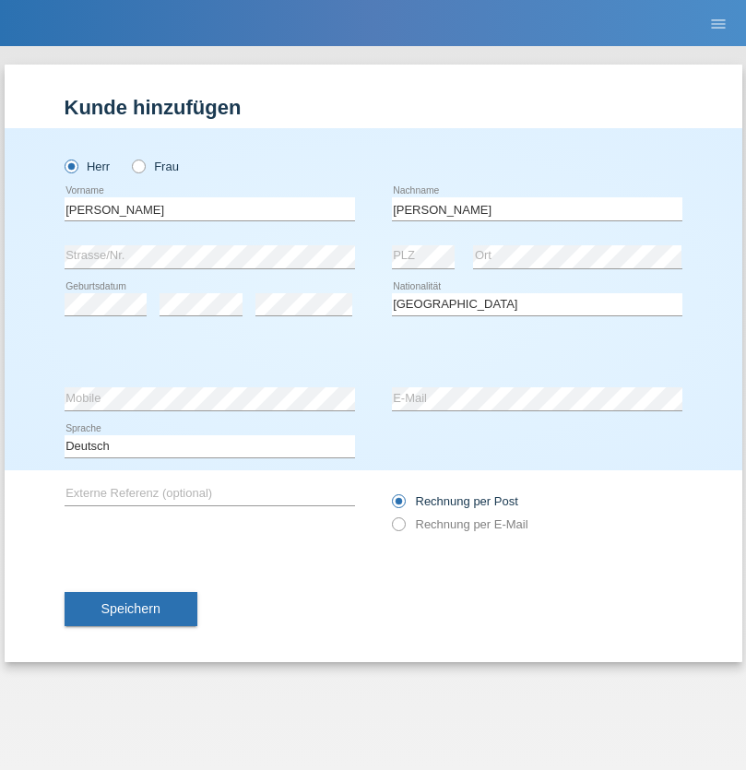
select select "C"
select select "14"
select select "09"
select select "2021"
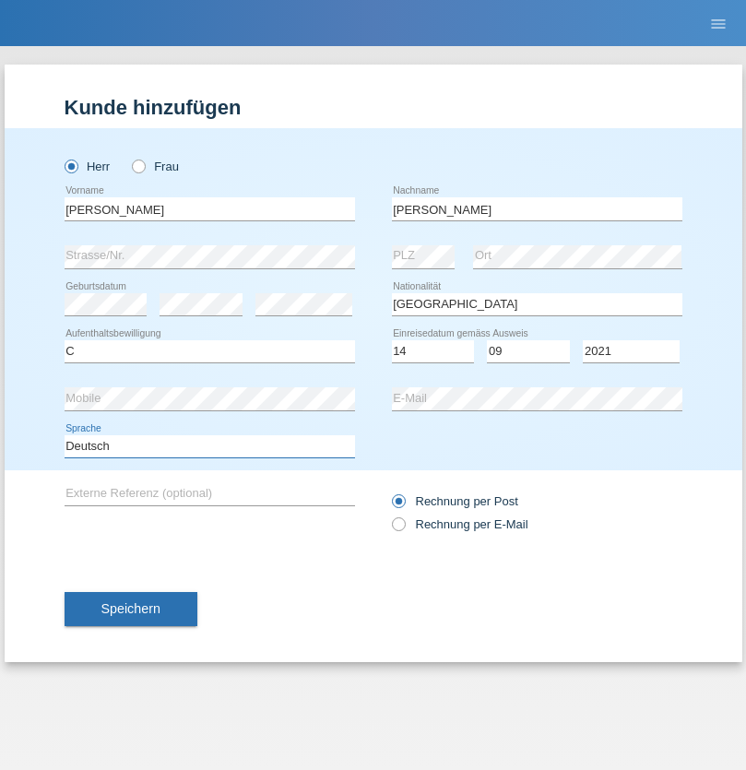
select select "en"
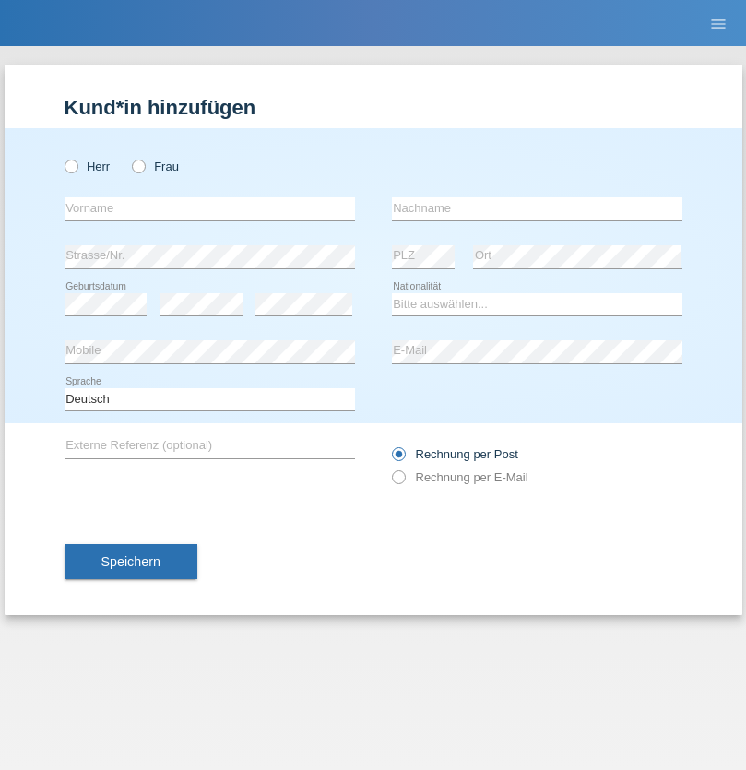
radio input "true"
select select "CH"
radio input "true"
click at [209, 208] on input "text" at bounding box center [210, 208] width 291 height 23
type input "[PERSON_NAME]"
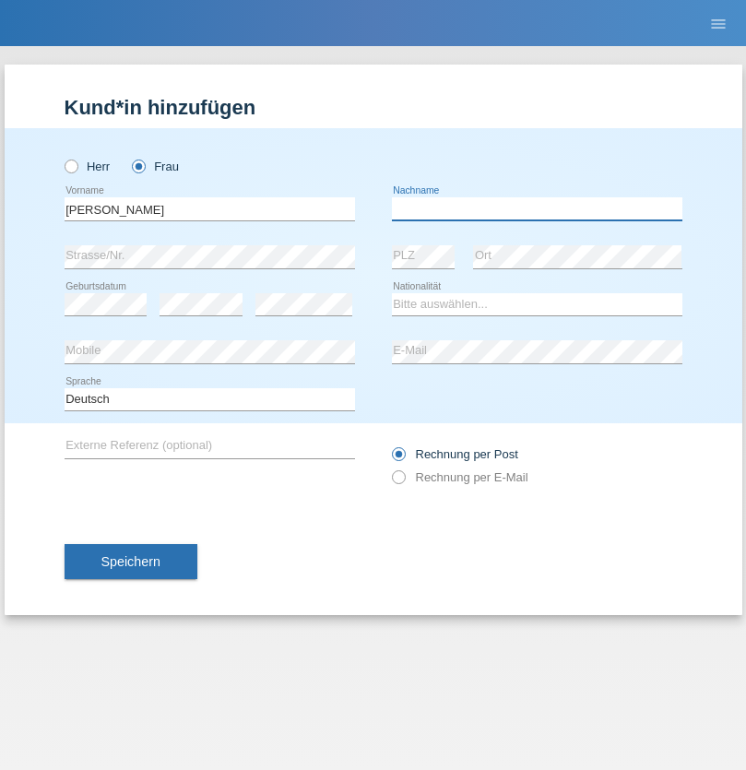
click at [537, 208] on input "text" at bounding box center [537, 208] width 291 height 23
type input "Bacic"
select select "CH"
